Goal: Information Seeking & Learning: Check status

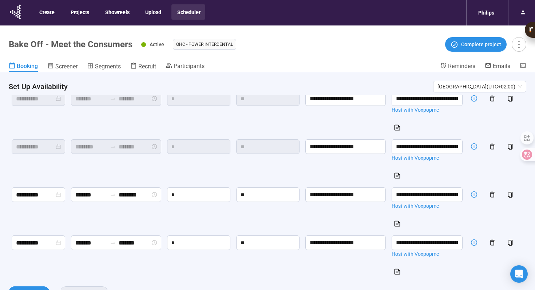
scroll to position [27, 0]
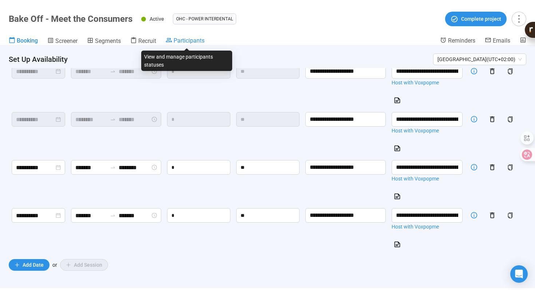
click at [178, 39] on span "Participants" at bounding box center [189, 40] width 31 height 7
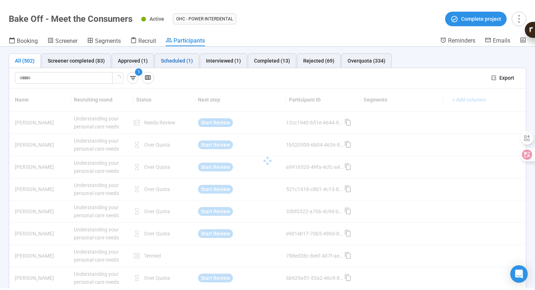
click at [183, 60] on div "Scheduled (1)" at bounding box center [177, 61] width 32 height 8
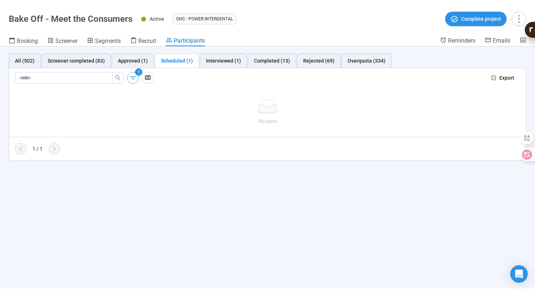
click at [134, 77] on icon "button" at bounding box center [133, 78] width 8 height 8
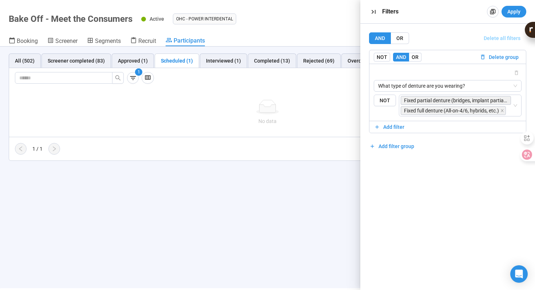
click at [502, 37] on span "Delete all filters" at bounding box center [501, 38] width 37 height 8
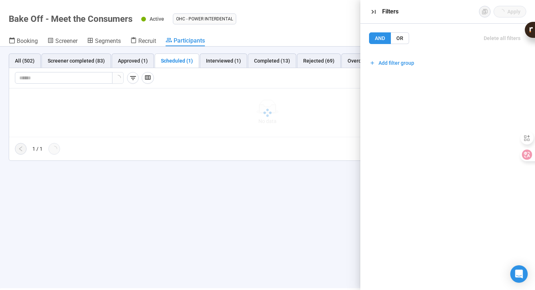
click at [210, 140] on div "Name Recruiting round Status Next step Participant ID Segments + Add columns No…" at bounding box center [267, 121] width 517 height 67
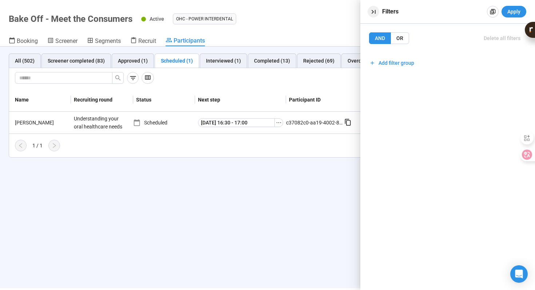
click at [376, 10] on icon "button" at bounding box center [374, 12] width 8 height 8
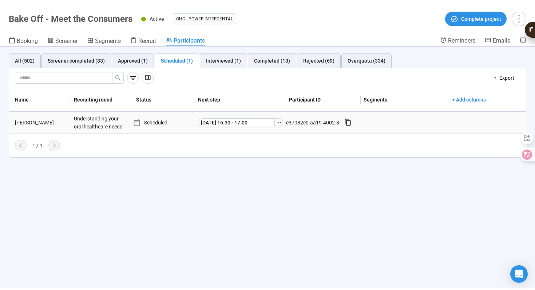
click at [23, 125] on div "[PERSON_NAME]" at bounding box center [41, 123] width 59 height 8
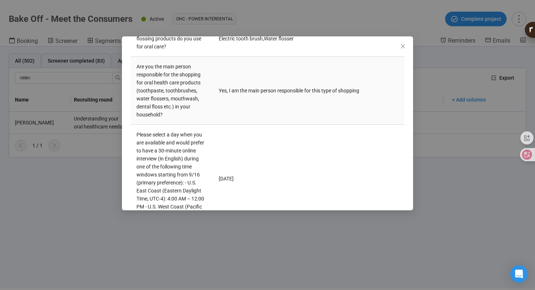
scroll to position [365, 0]
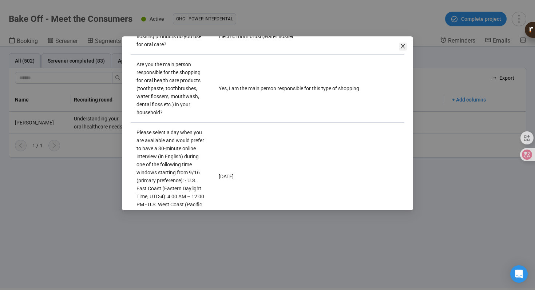
click at [401, 48] on icon "close" at bounding box center [403, 46] width 4 height 4
